Goal: Transaction & Acquisition: Purchase product/service

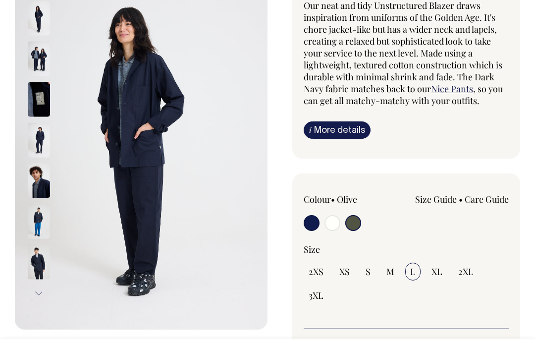
scroll to position [100, 0]
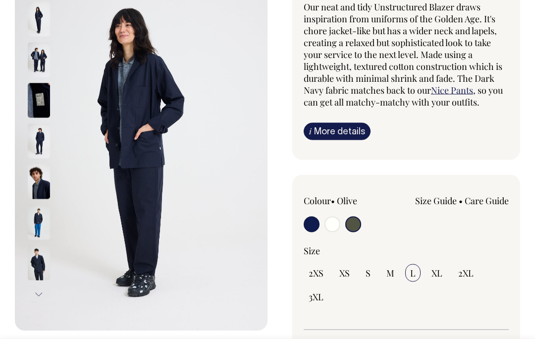
click at [332, 225] on input "radio" at bounding box center [333, 225] width 16 height 16
radio input "true"
select select "Off-White"
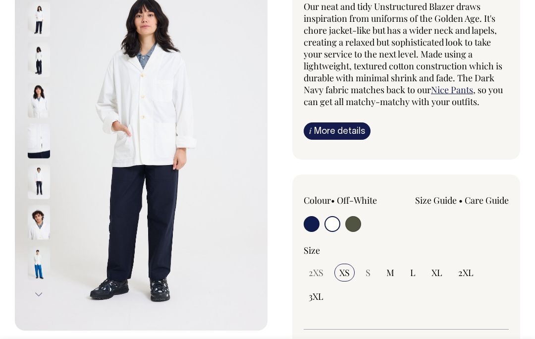
click at [357, 224] on input "radio" at bounding box center [353, 224] width 16 height 16
radio input "true"
radio input "false"
radio input "true"
select select "Olive"
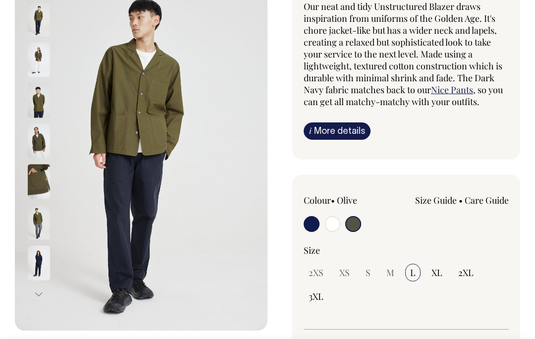
click at [309, 222] on input "radio" at bounding box center [312, 224] width 16 height 16
radio input "true"
select select "Dark Navy"
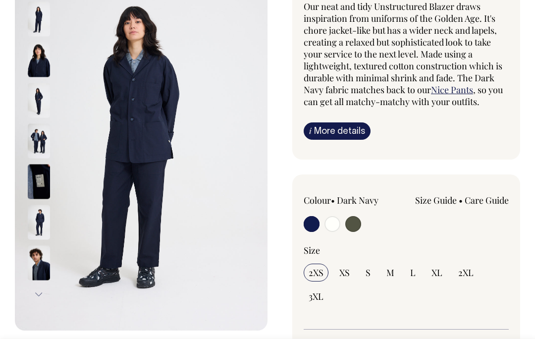
click at [443, 200] on link "Size Guide" at bounding box center [436, 200] width 42 height 12
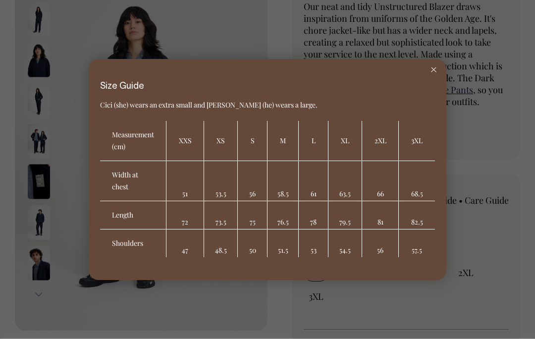
click at [426, 81] on div at bounding box center [433, 70] width 25 height 22
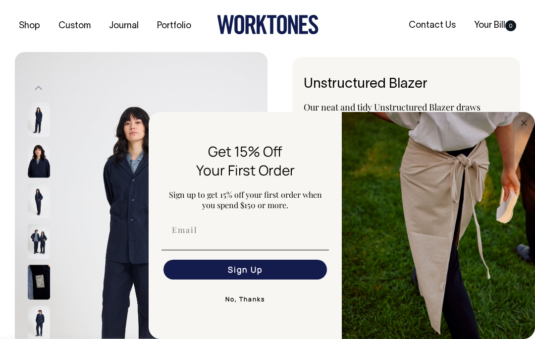
click at [189, 240] on input "Email" at bounding box center [246, 230] width 164 height 20
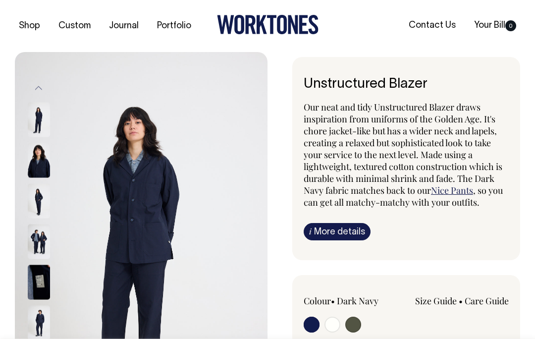
radio input "true"
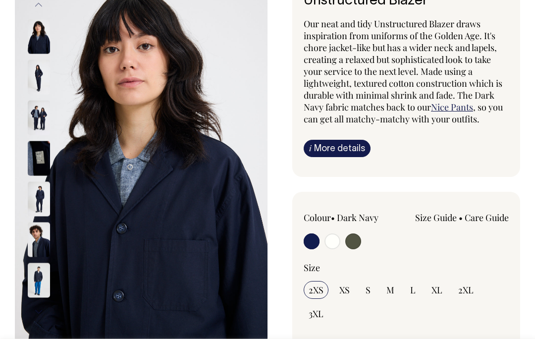
scroll to position [84, 0]
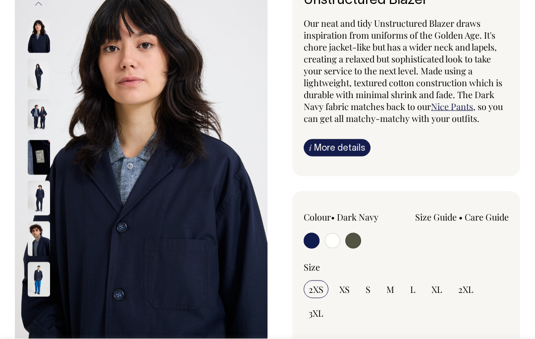
click at [38, 74] on img at bounding box center [39, 76] width 22 height 35
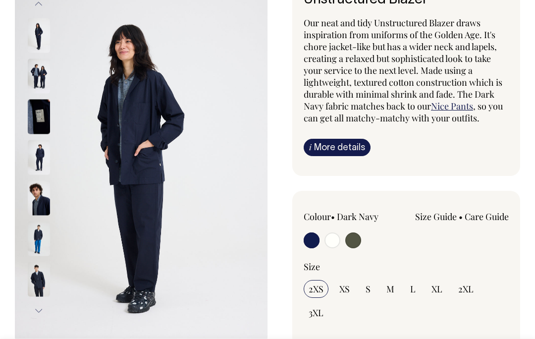
click at [39, 156] on img at bounding box center [39, 157] width 22 height 35
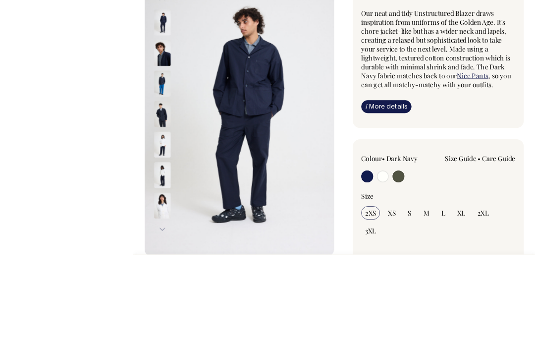
scroll to position [140, 0]
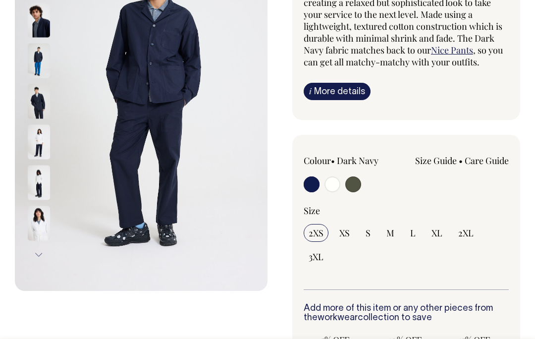
click at [37, 136] on img at bounding box center [39, 141] width 22 height 35
